Goal: Information Seeking & Learning: Learn about a topic

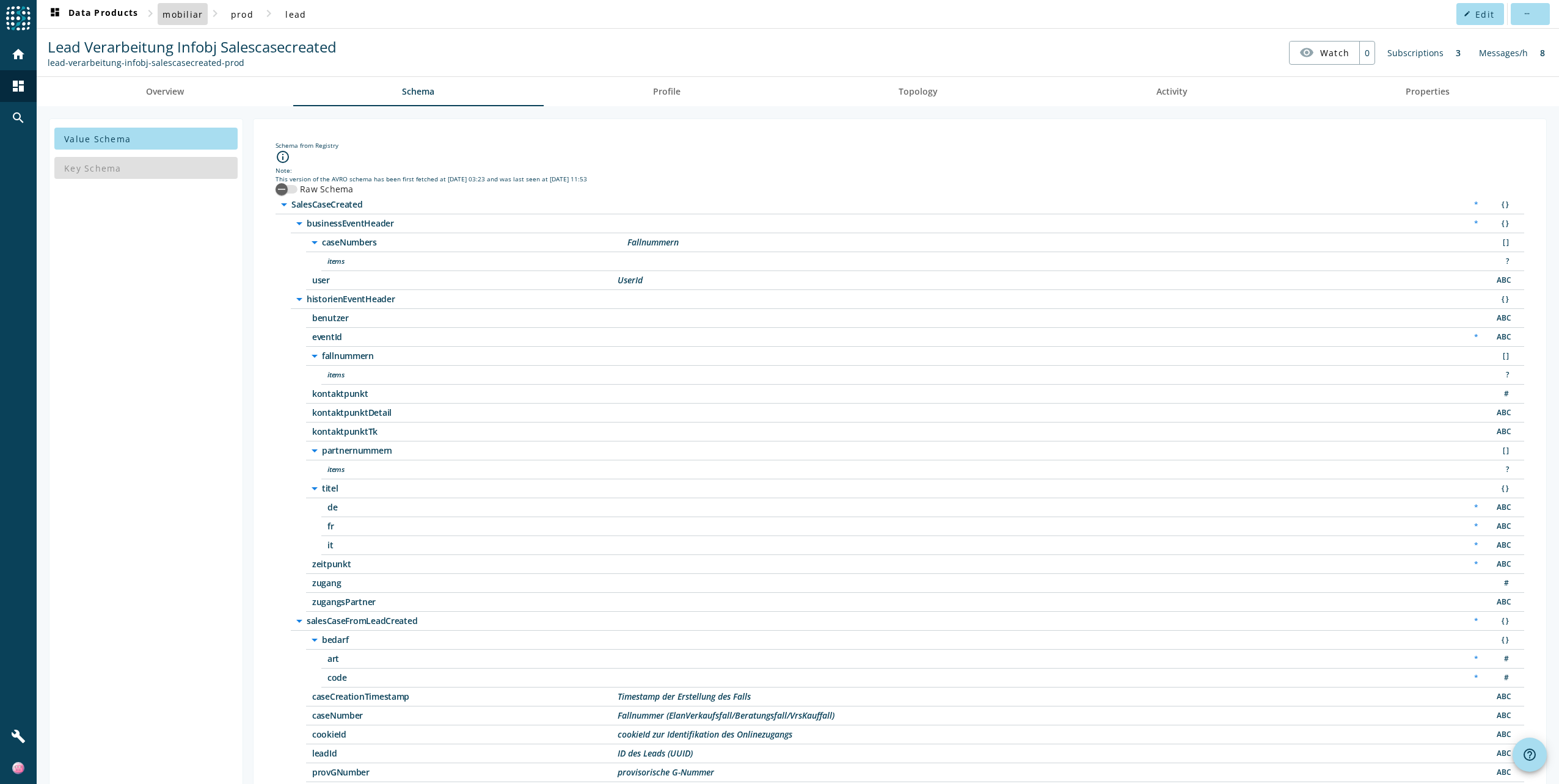
click at [188, 13] on span "mobiliar" at bounding box center [183, 14] width 40 height 12
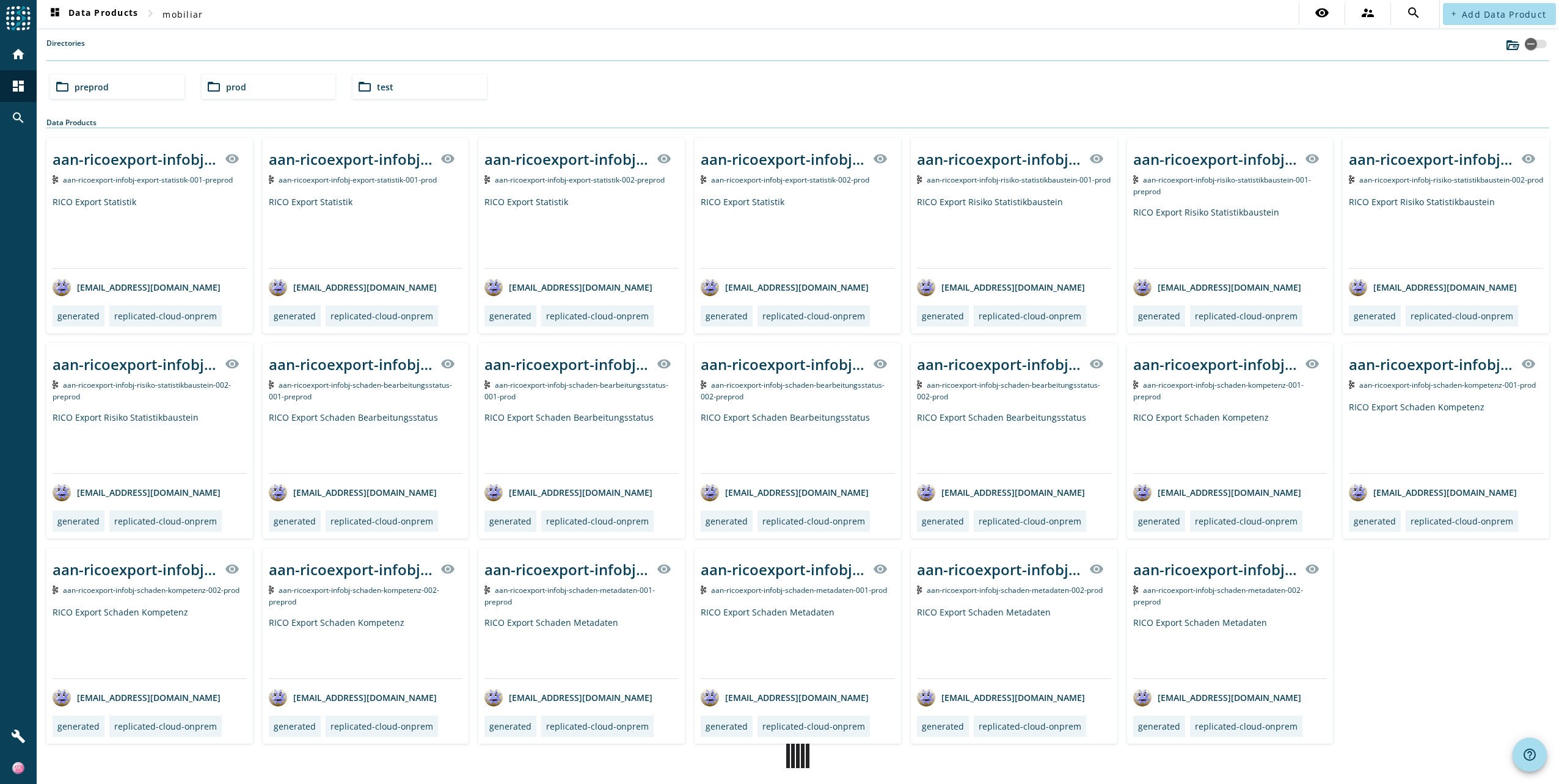
click at [140, 88] on div "folder_open preprod" at bounding box center [117, 87] width 135 height 25
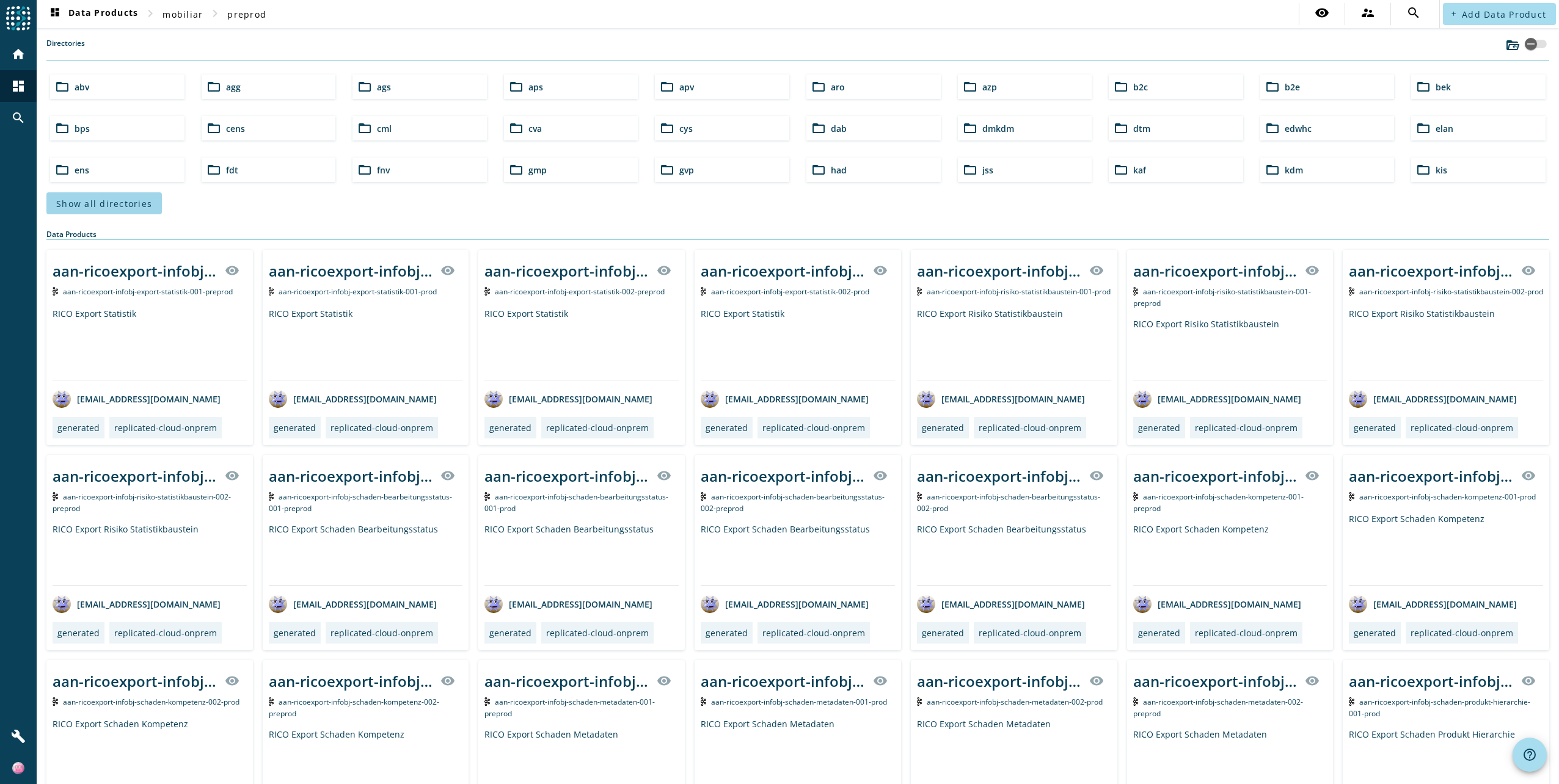
click at [127, 201] on span "Show all directories" at bounding box center [104, 204] width 96 height 12
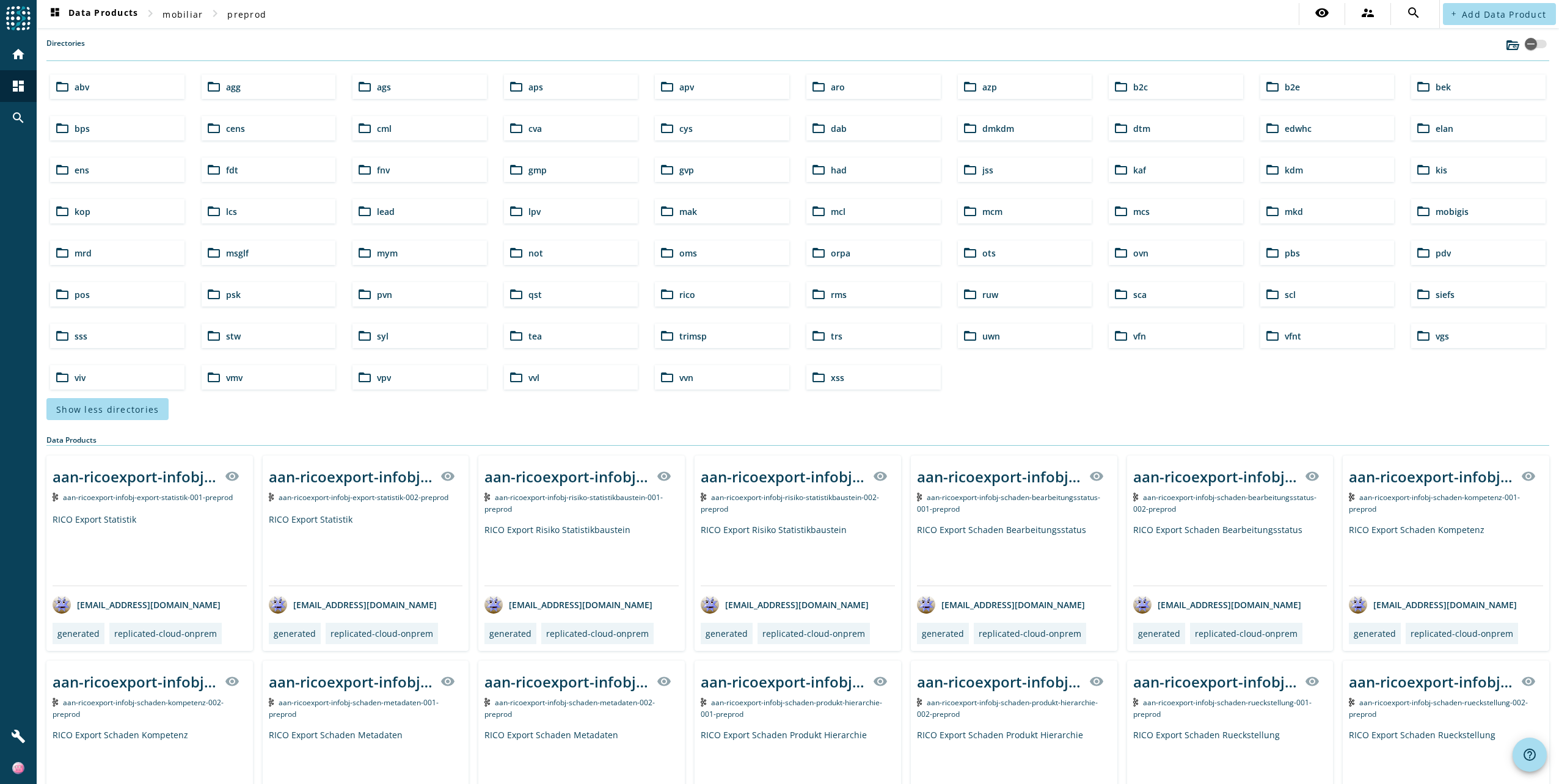
click at [1017, 254] on div "folder_open ots" at bounding box center [1025, 253] width 135 height 25
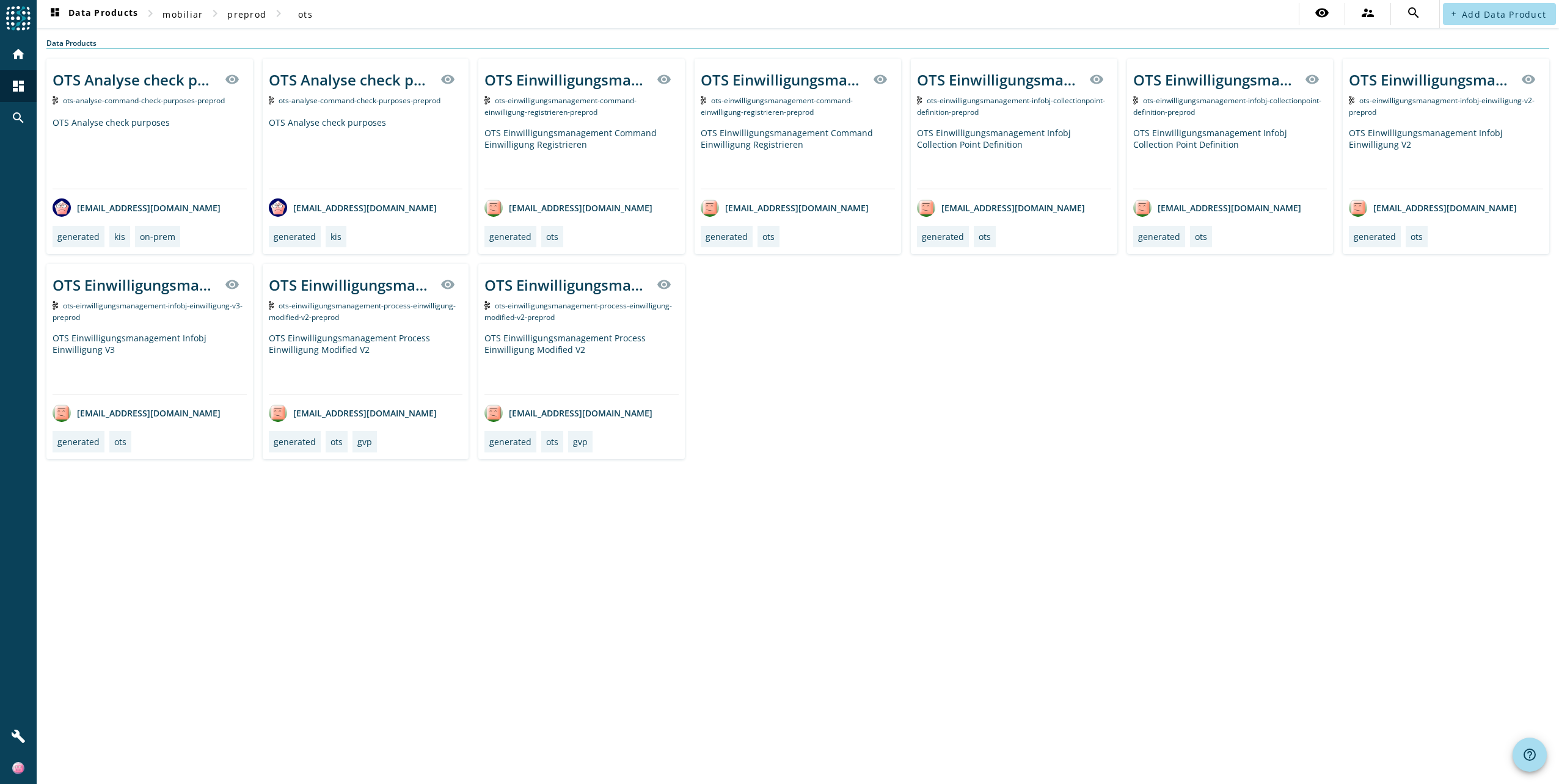
click at [611, 175] on div "OTS Einwilligungsmanagement Command Einwilligung Registrieren" at bounding box center [581, 157] width 194 height 62
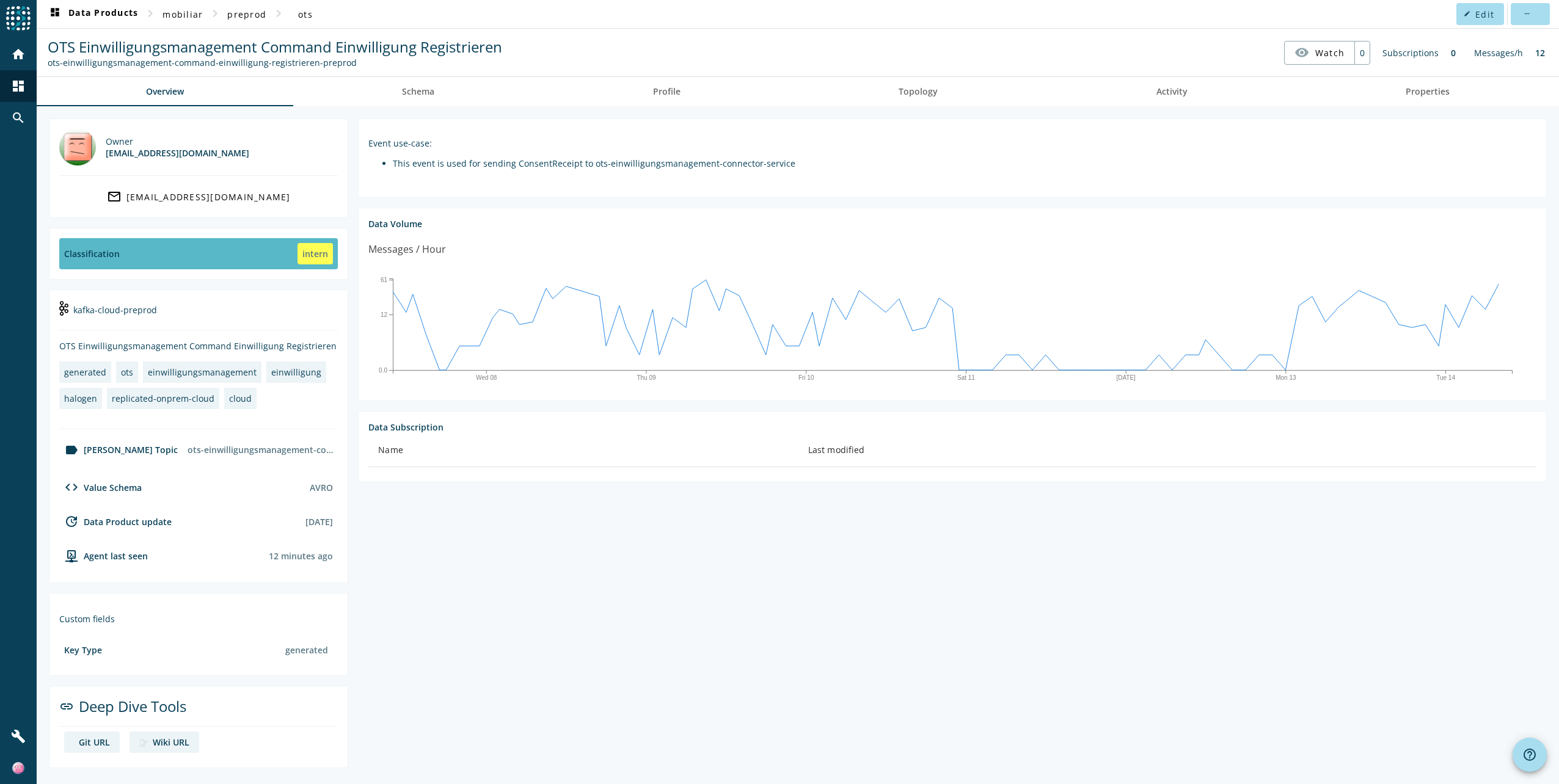
click at [307, 254] on div "intern" at bounding box center [315, 254] width 36 height 21
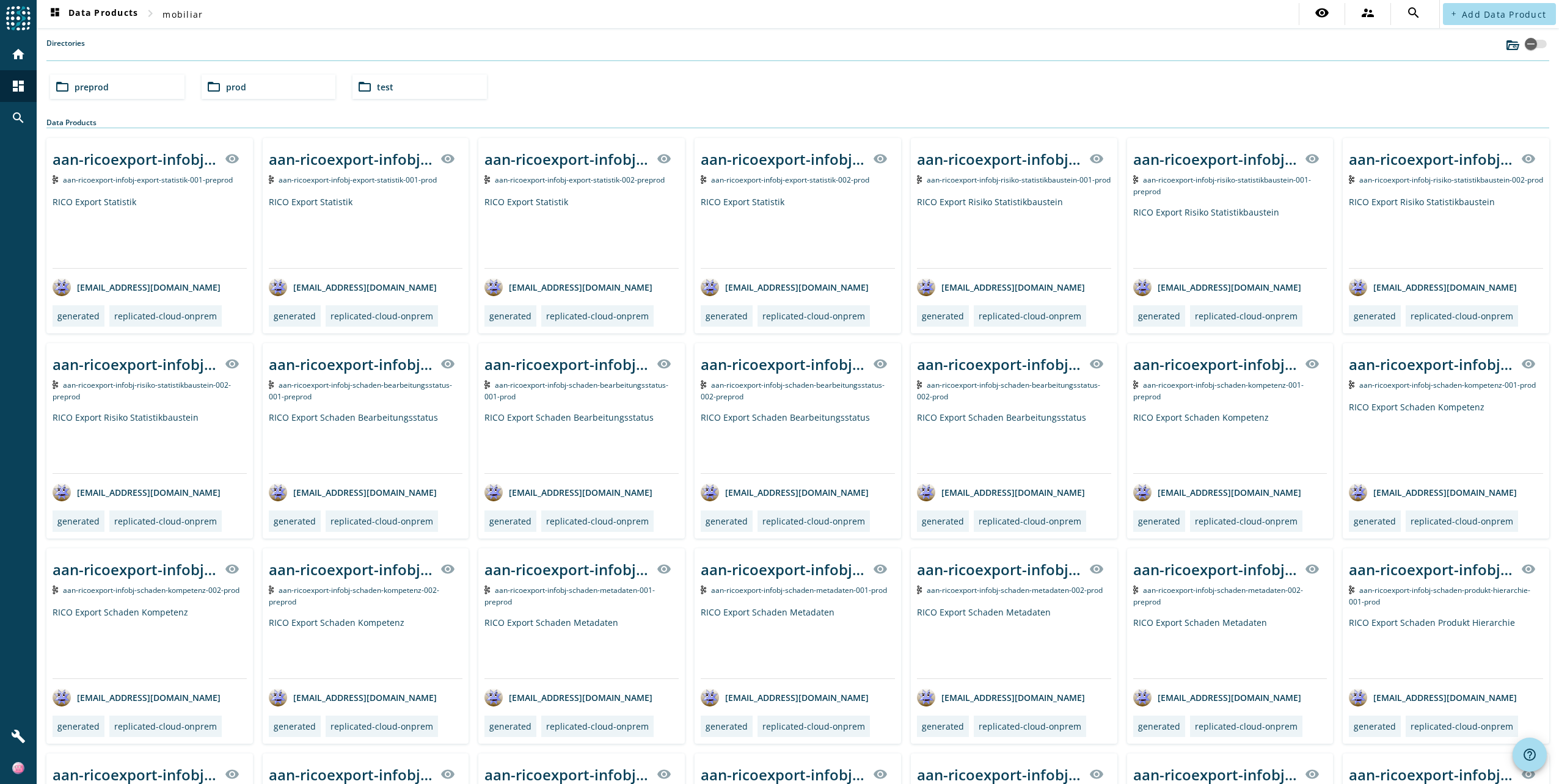
click at [96, 87] on span "preprod" at bounding box center [91, 87] width 34 height 12
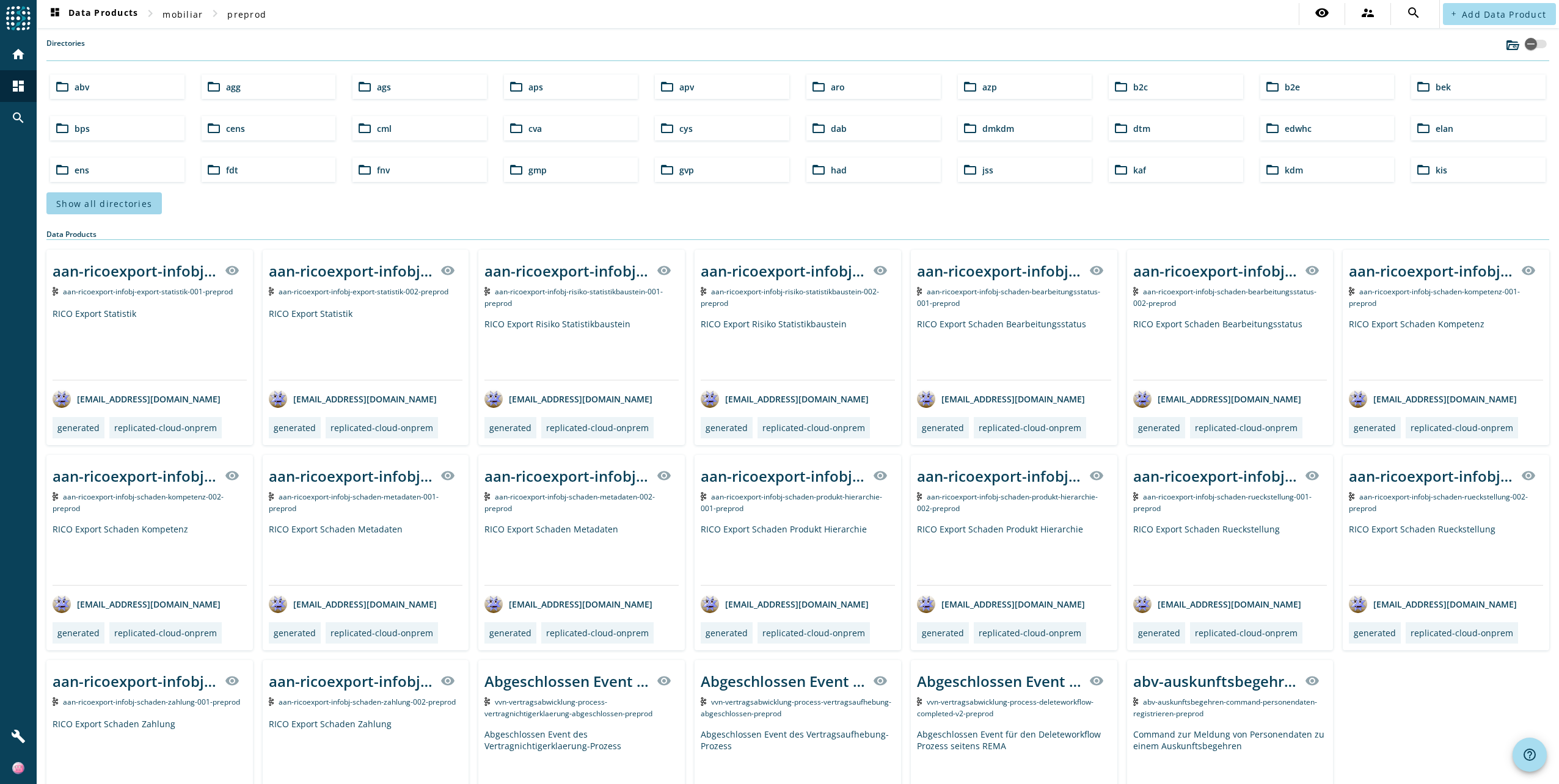
click at [97, 204] on span "Show all directories" at bounding box center [104, 204] width 96 height 12
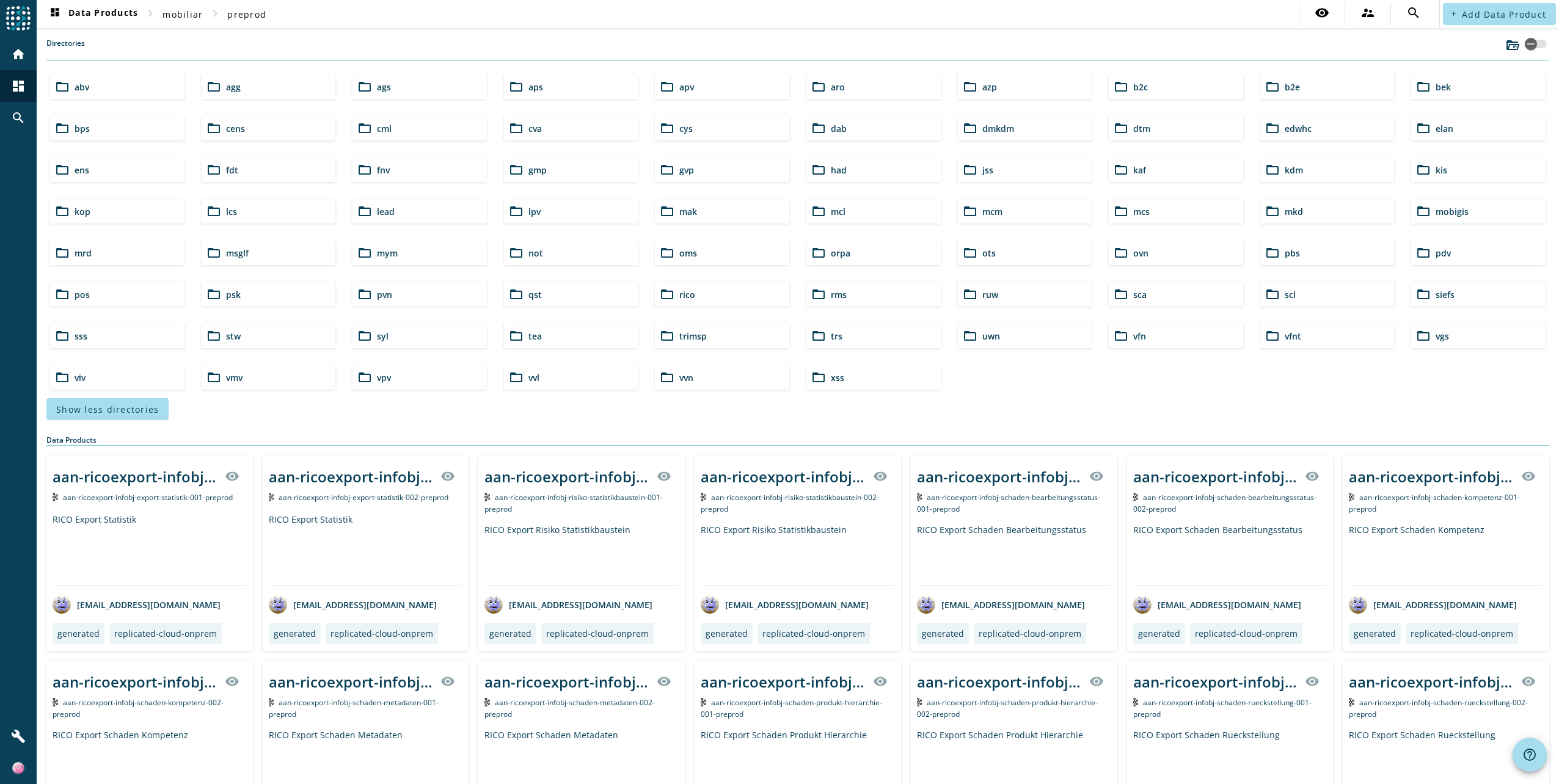
click at [1024, 256] on div "folder_open ots" at bounding box center [1025, 253] width 135 height 25
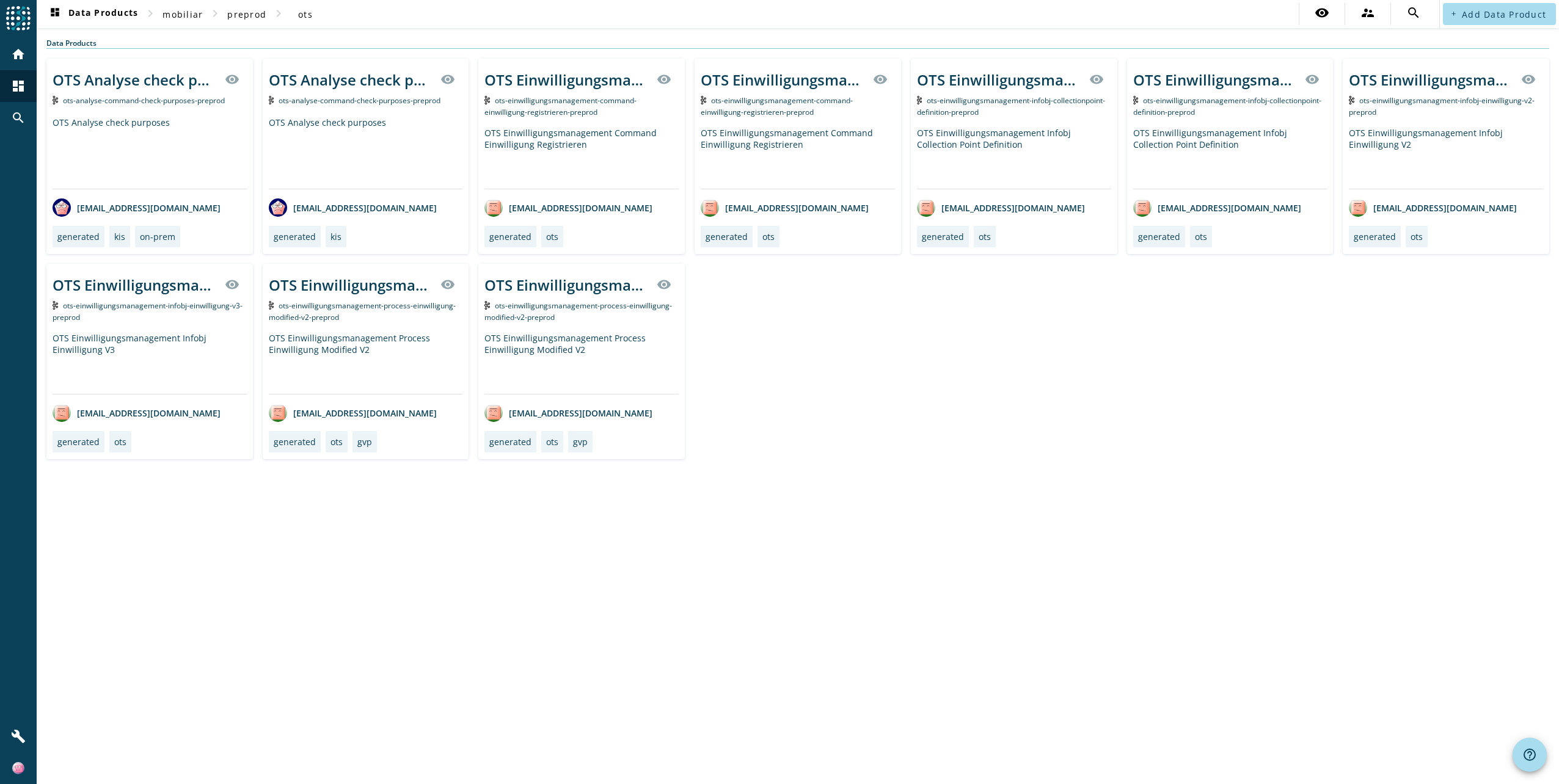
click at [810, 186] on div "OTS Einwilligungsmanagement Command Einwilligung Registrieren" at bounding box center [798, 157] width 194 height 62
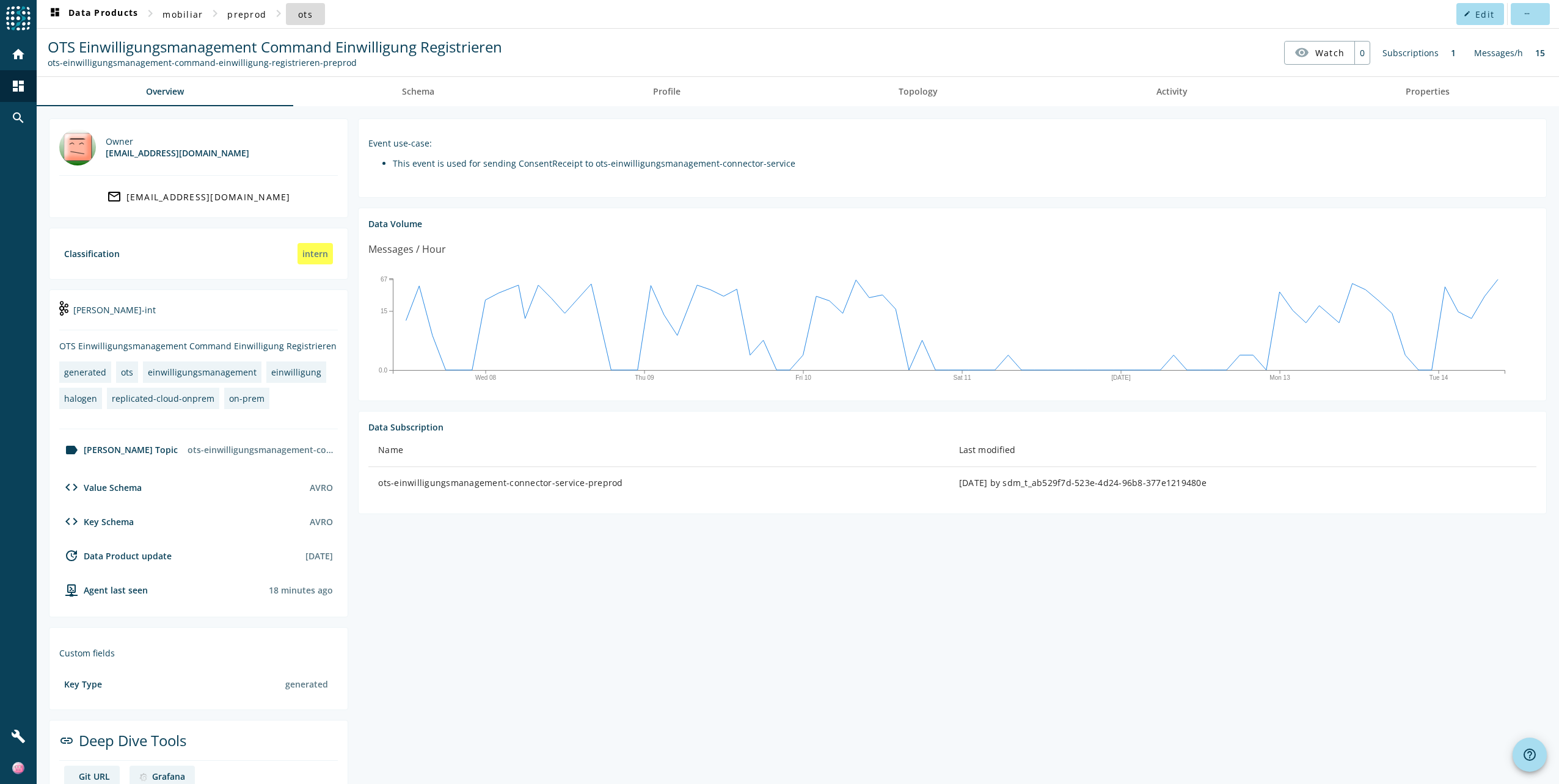
drag, startPoint x: 918, startPoint y: 19, endPoint x: 298, endPoint y: 16, distance: 620.0
click at [298, 16] on span "ots" at bounding box center [305, 14] width 15 height 12
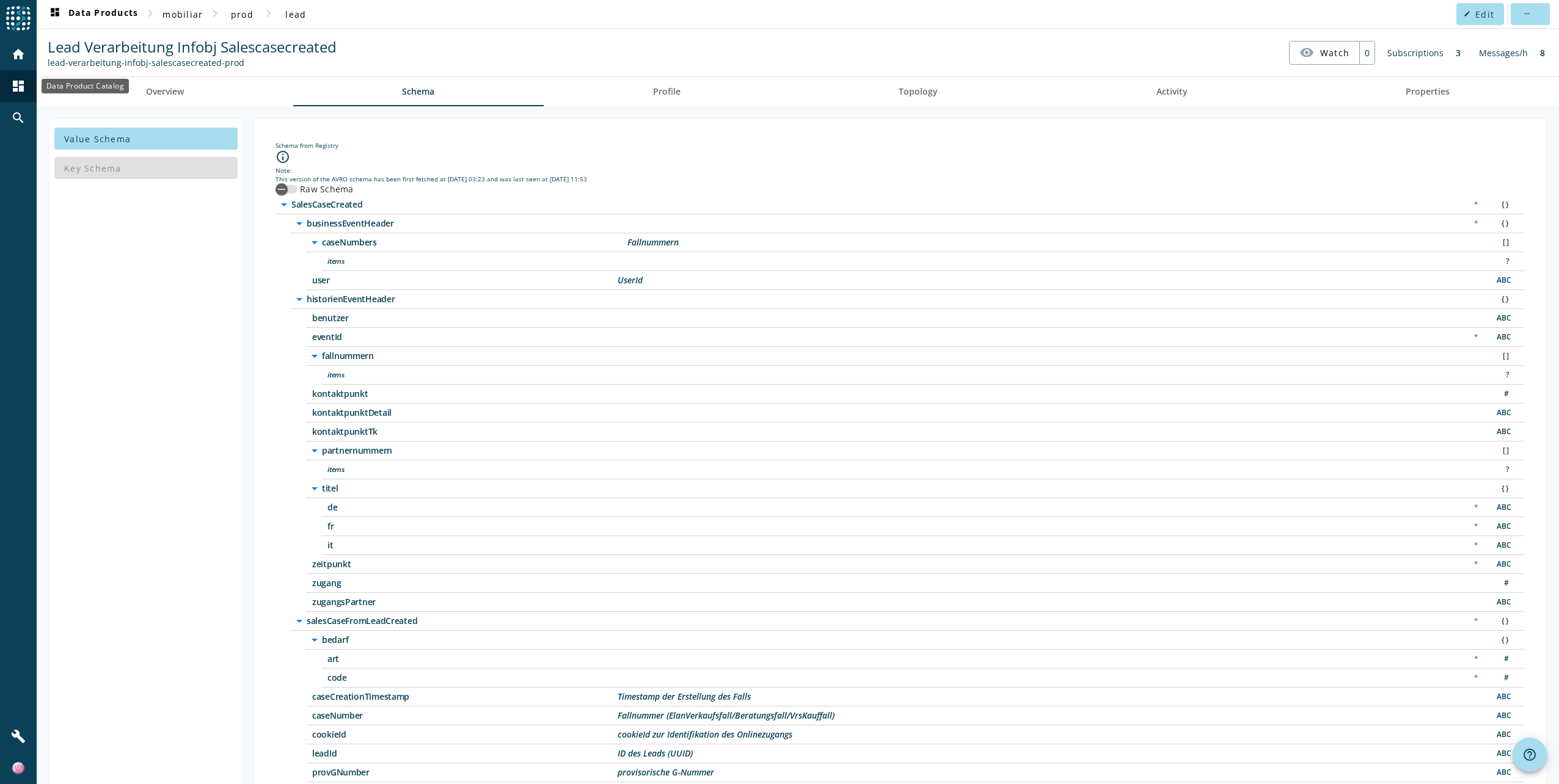
click at [16, 91] on mat-icon "dashboard" at bounding box center [18, 86] width 15 height 15
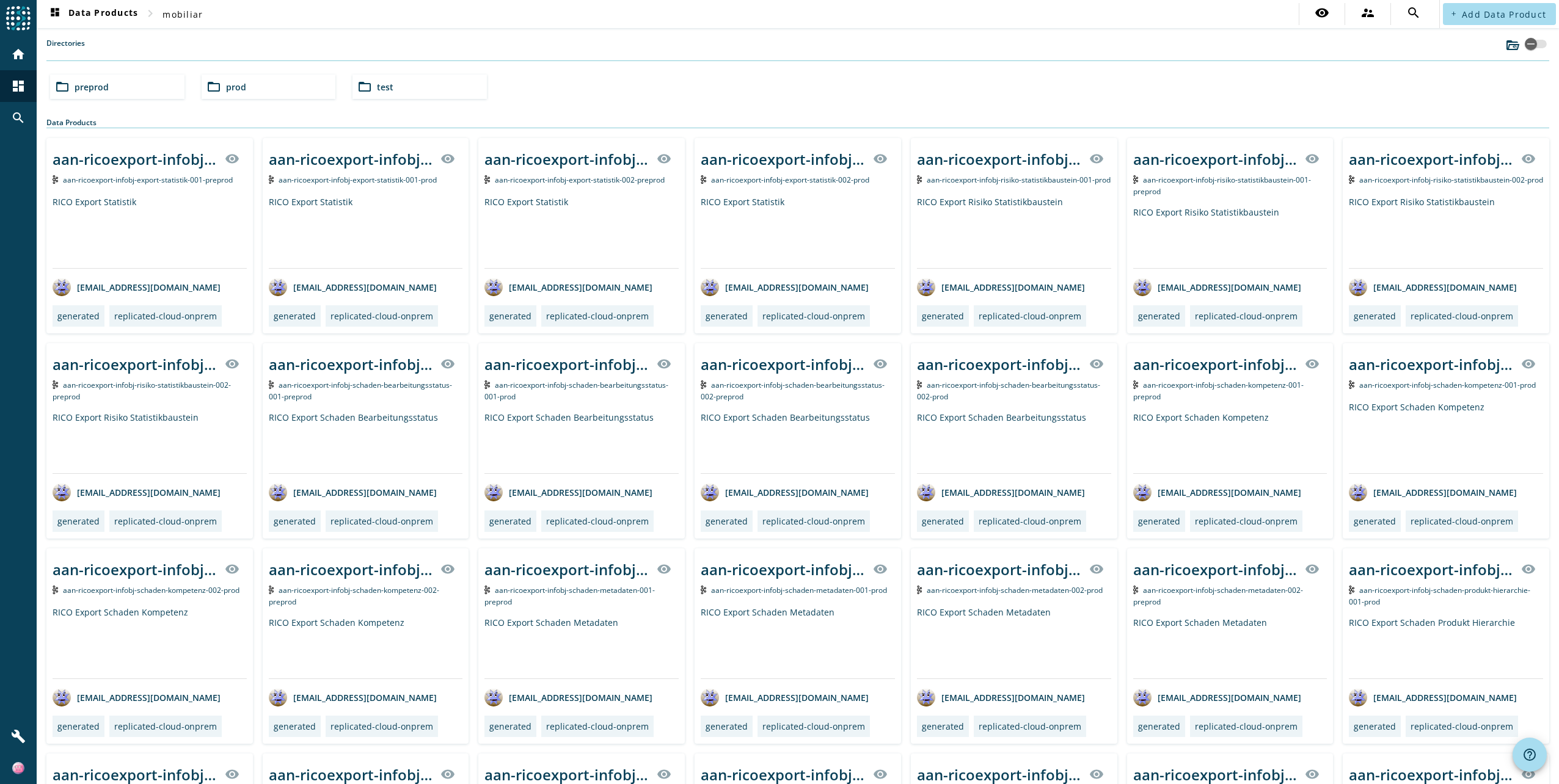
click at [149, 87] on div "folder_open preprod" at bounding box center [117, 87] width 135 height 25
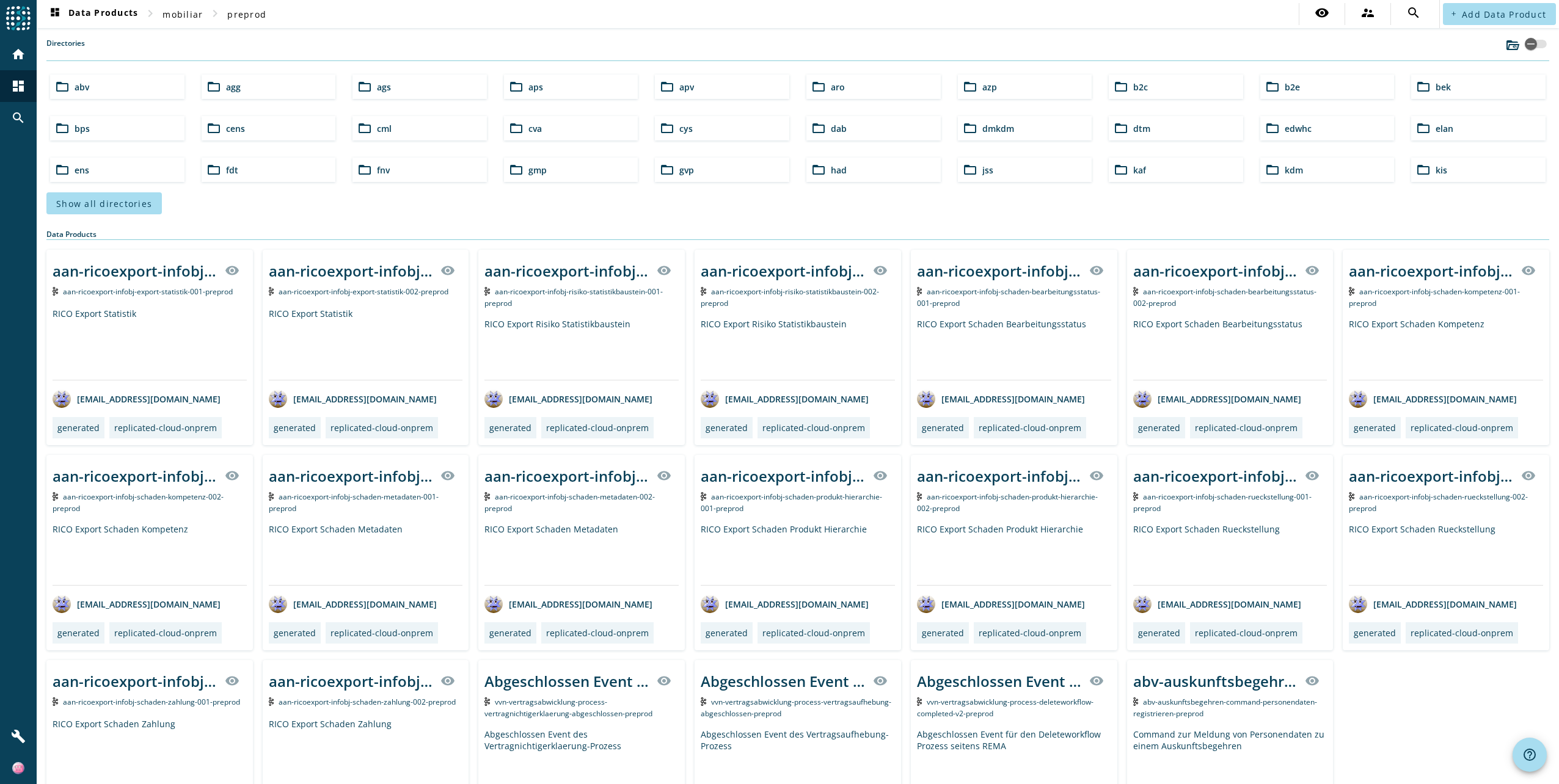
click at [717, 169] on div "folder_open gvp" at bounding box center [722, 170] width 135 height 25
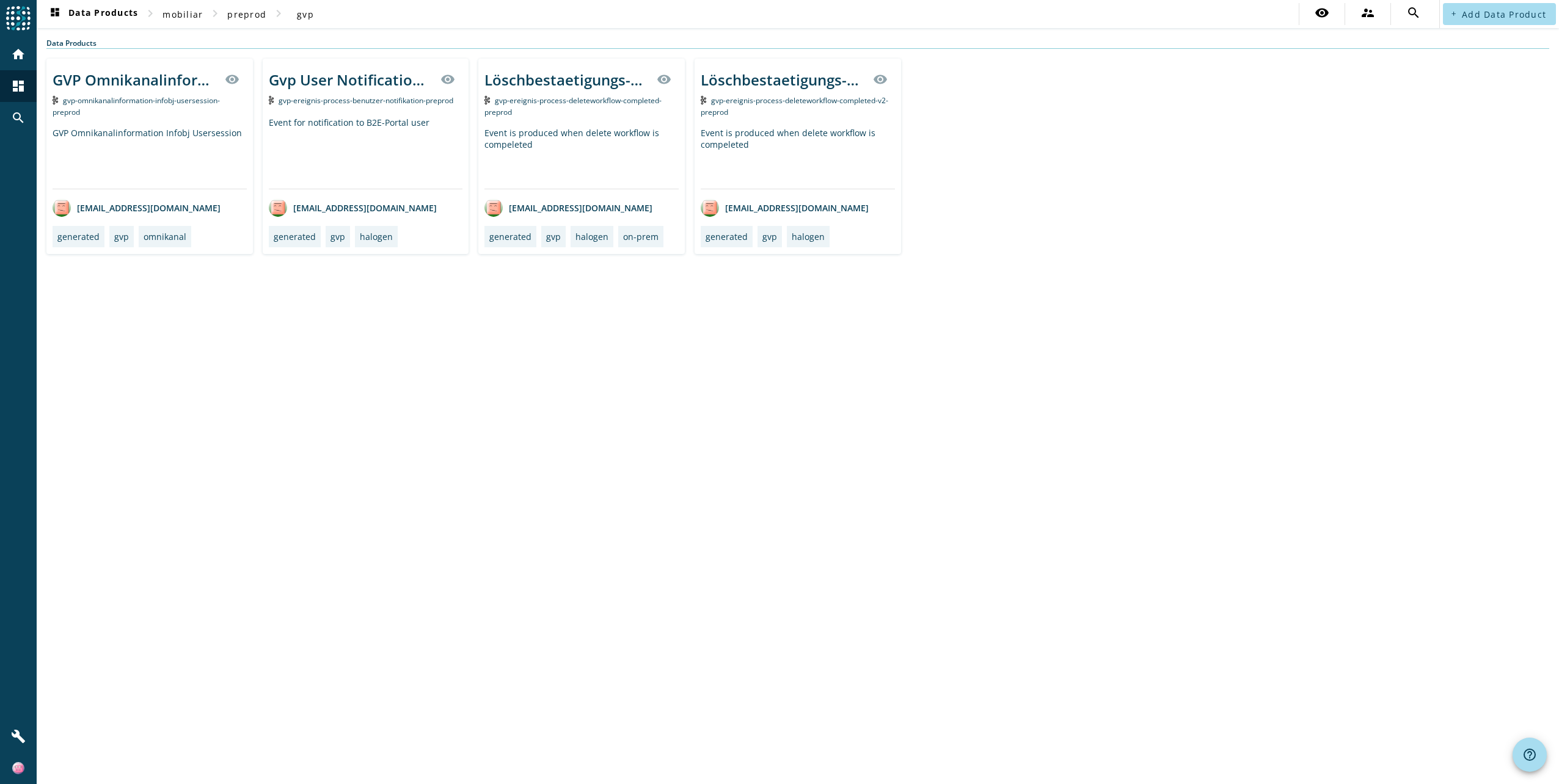
click at [205, 167] on div "GVP Omnikanalinformation Infobj Usersession" at bounding box center [150, 157] width 194 height 62
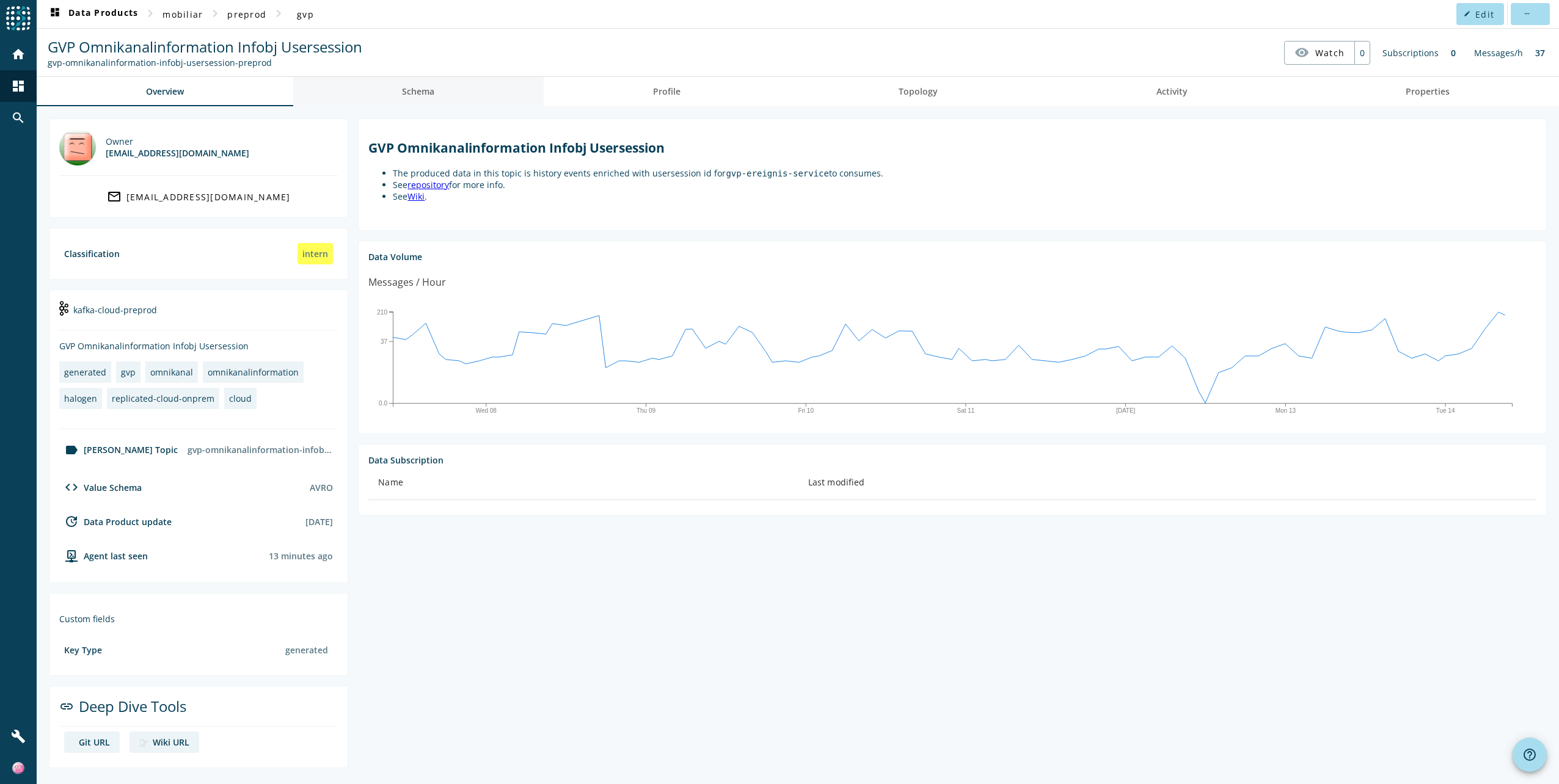
click at [416, 84] on span "Schema" at bounding box center [418, 91] width 32 height 29
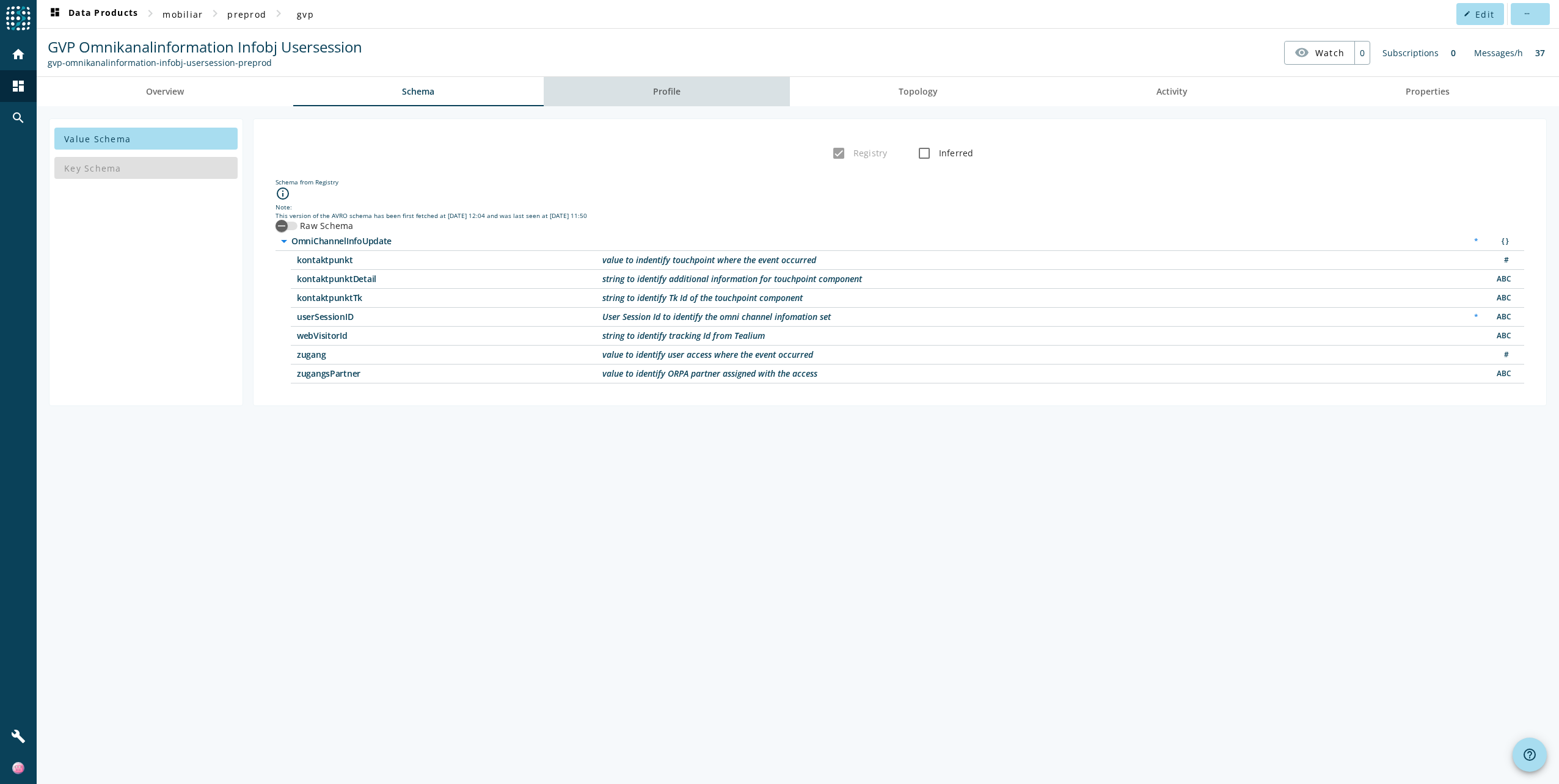
click at [676, 96] on span "Profile" at bounding box center [667, 91] width 27 height 8
